Goal: Task Accomplishment & Management: Complete application form

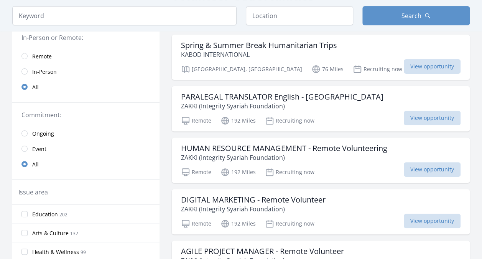
scroll to position [78, 0]
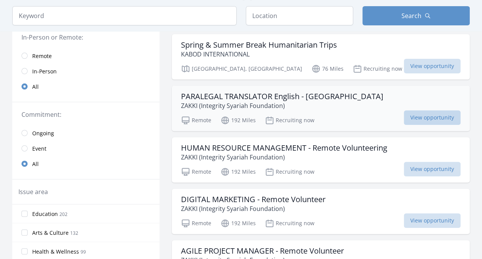
click at [426, 114] on span "View opportunity" at bounding box center [432, 117] width 57 height 15
click at [293, 13] on input "text" at bounding box center [299, 15] width 107 height 19
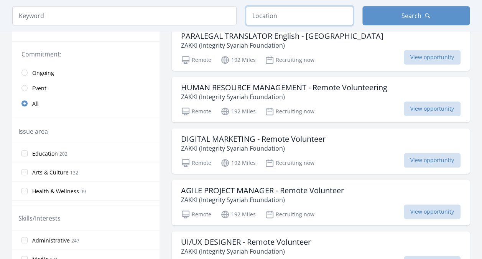
scroll to position [142, 0]
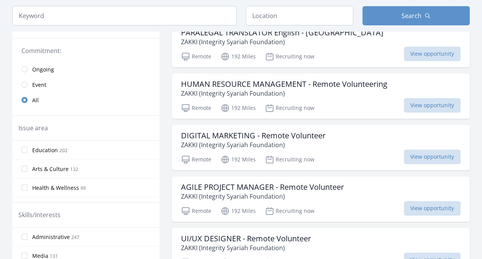
click at [101, 170] on label "Arts & Culture 132" at bounding box center [85, 168] width 147 height 15
click at [28, 170] on input "Arts & Culture 132" at bounding box center [24, 168] width 6 height 6
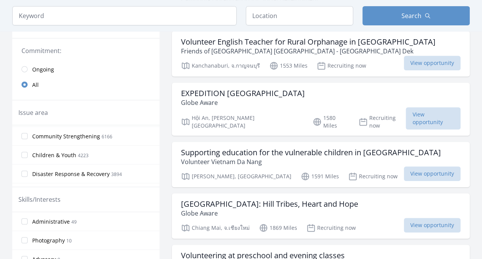
scroll to position [54, 0]
click at [24, 153] on input "Children & Youth 4223" at bounding box center [24, 155] width 6 height 6
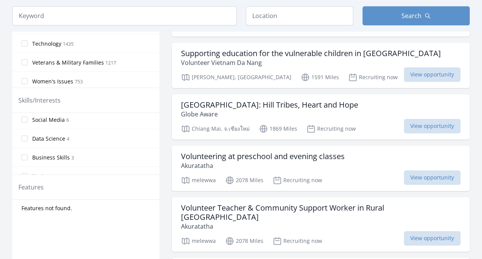
scroll to position [162, 0]
click at [21, 164] on input "Design 2" at bounding box center [24, 166] width 6 height 6
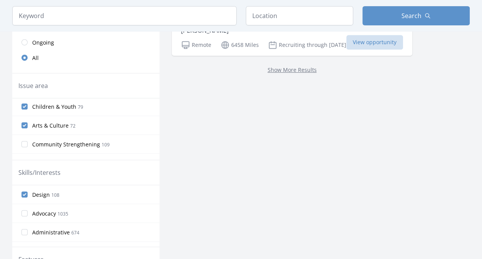
scroll to position [0, 0]
click at [23, 126] on input "Arts & Culture 72" at bounding box center [24, 126] width 6 height 6
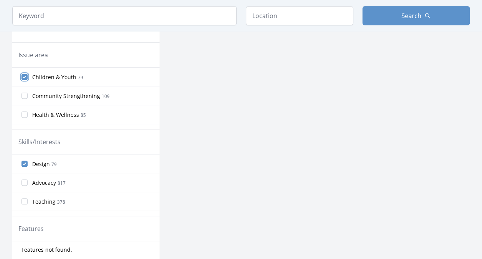
click at [26, 75] on input "Children & Youth 79" at bounding box center [24, 77] width 6 height 6
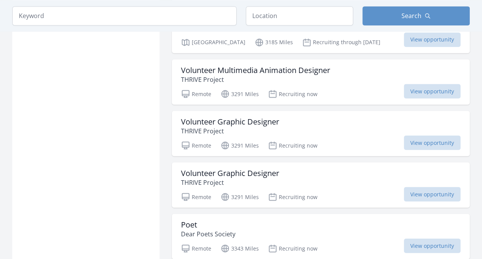
scroll to position [671, 0]
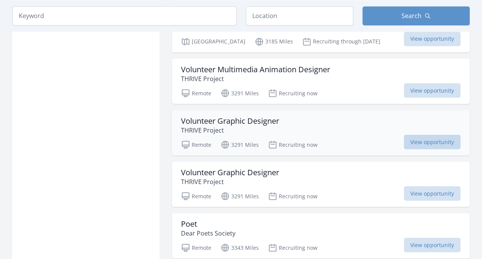
click at [433, 142] on span "View opportunity" at bounding box center [432, 141] width 57 height 15
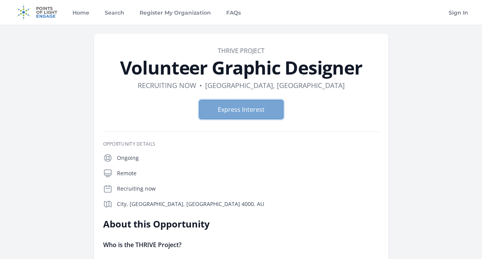
click at [258, 111] on button "Express Interest" at bounding box center [241, 109] width 84 height 19
